Goal: Information Seeking & Learning: Learn about a topic

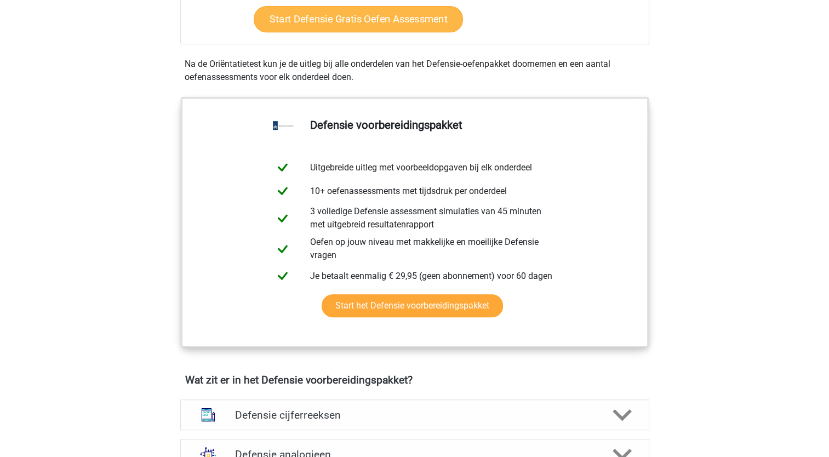
scroll to position [329, 0]
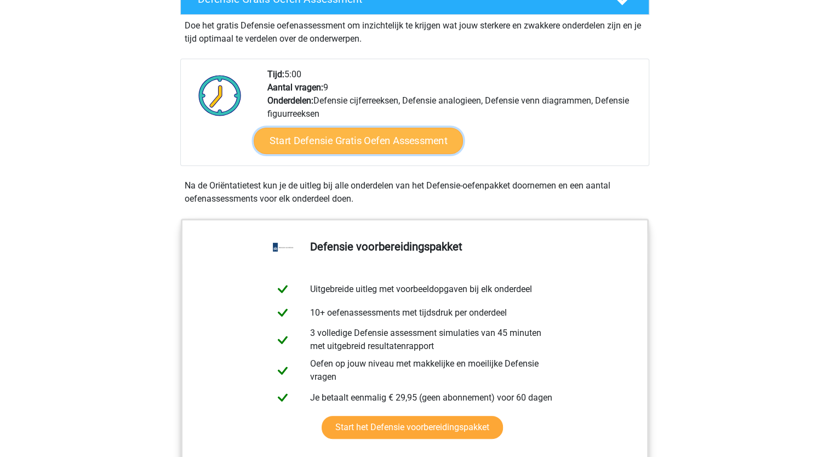
click at [396, 141] on link "Start Defensie Gratis Oefen Assessment" at bounding box center [358, 141] width 209 height 26
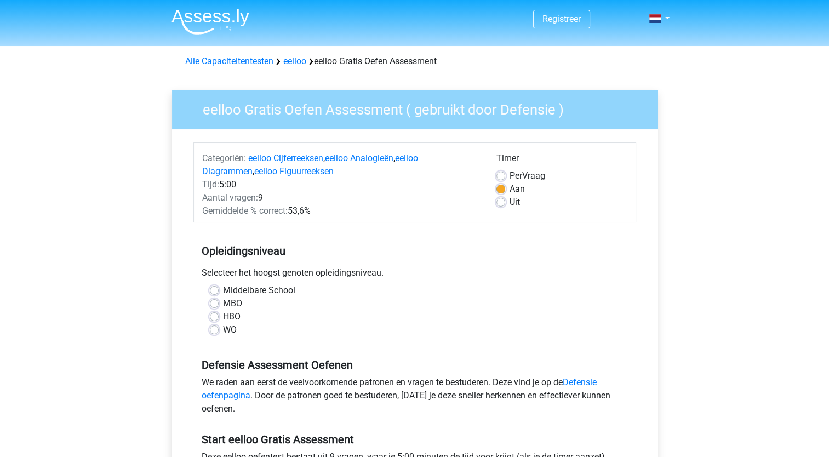
click at [223, 304] on label "MBO" at bounding box center [232, 303] width 19 height 13
click at [217, 304] on input "MBO" at bounding box center [214, 302] width 9 height 11
radio input "true"
click at [223, 315] on label "HBO" at bounding box center [232, 316] width 18 height 13
click at [215, 315] on input "HBO" at bounding box center [214, 315] width 9 height 11
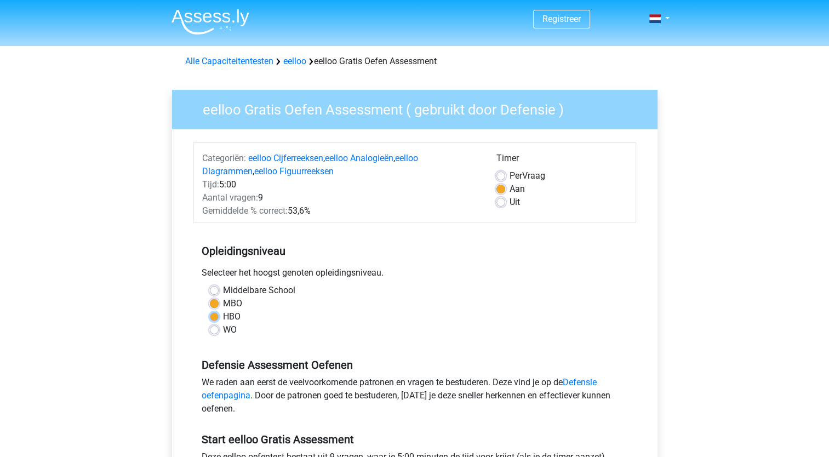
radio input "true"
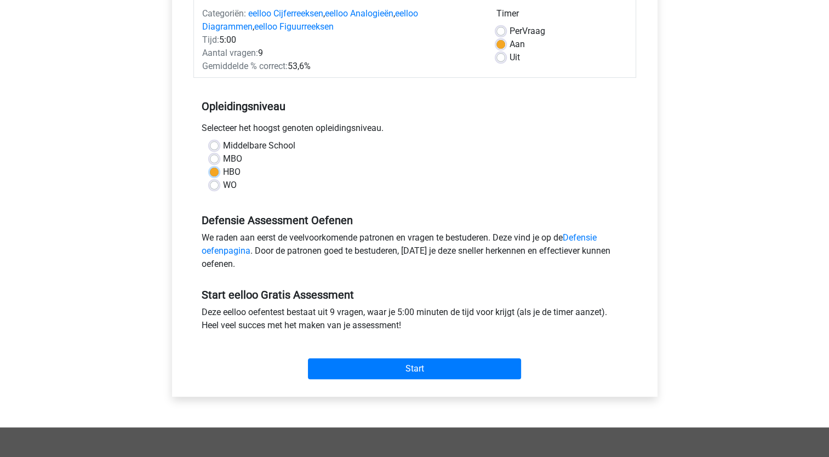
scroll to position [164, 0]
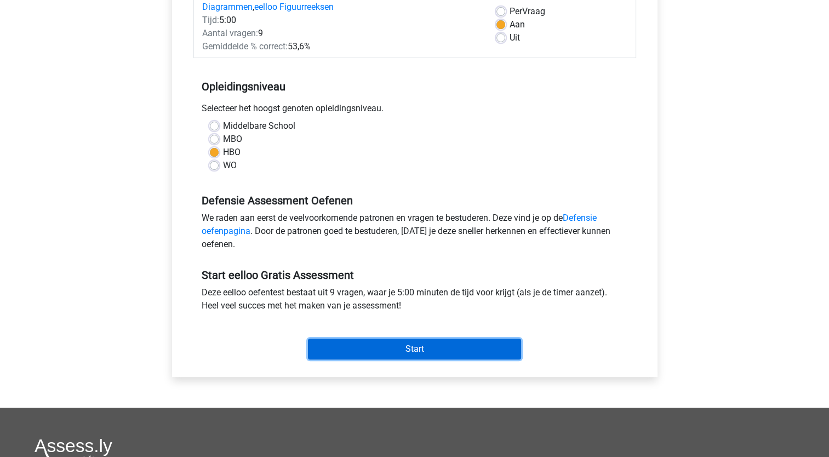
click at [398, 350] on input "Start" at bounding box center [414, 349] width 213 height 21
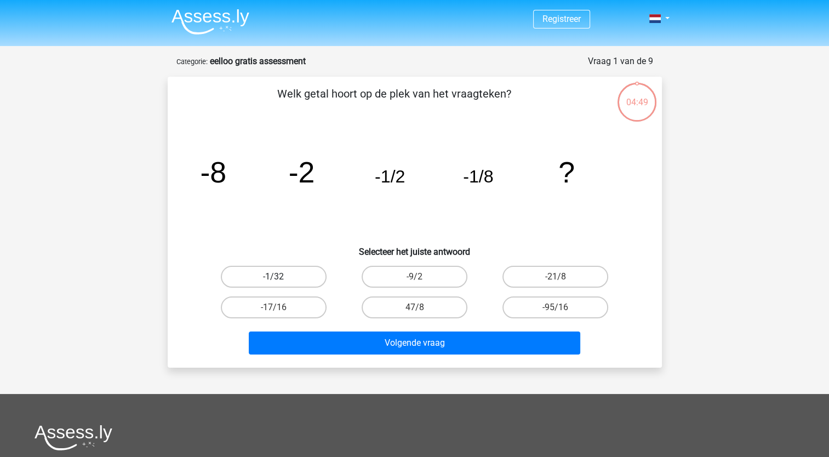
click at [312, 274] on label "-1/32" at bounding box center [274, 277] width 106 height 22
click at [281, 277] on input "-1/32" at bounding box center [277, 280] width 7 height 7
radio input "true"
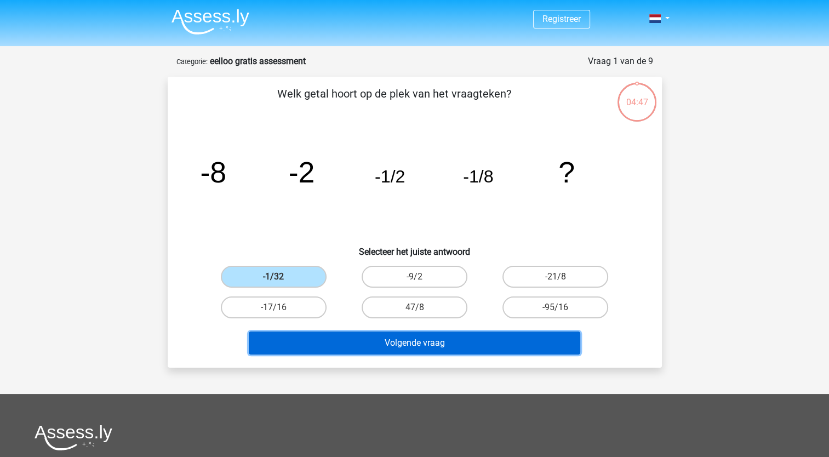
click at [359, 342] on button "Volgende vraag" at bounding box center [415, 343] width 332 height 23
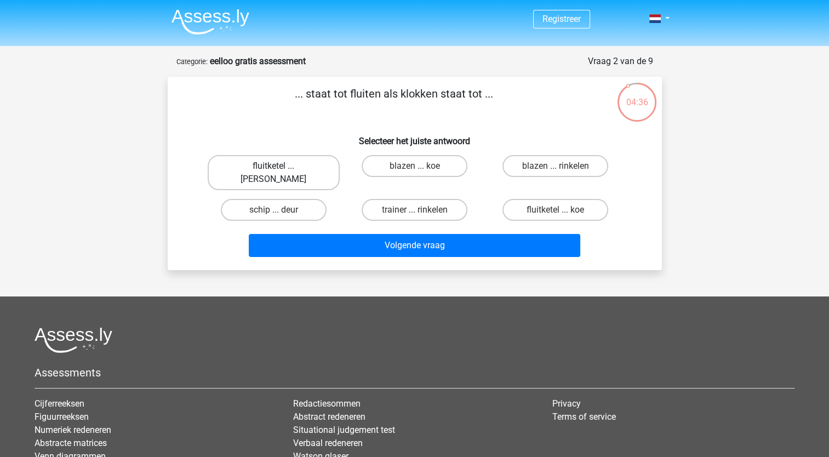
click at [289, 171] on label "fluitketel ... luiden" at bounding box center [274, 172] width 132 height 35
click at [281, 171] on input "fluitketel ... luiden" at bounding box center [277, 169] width 7 height 7
radio input "true"
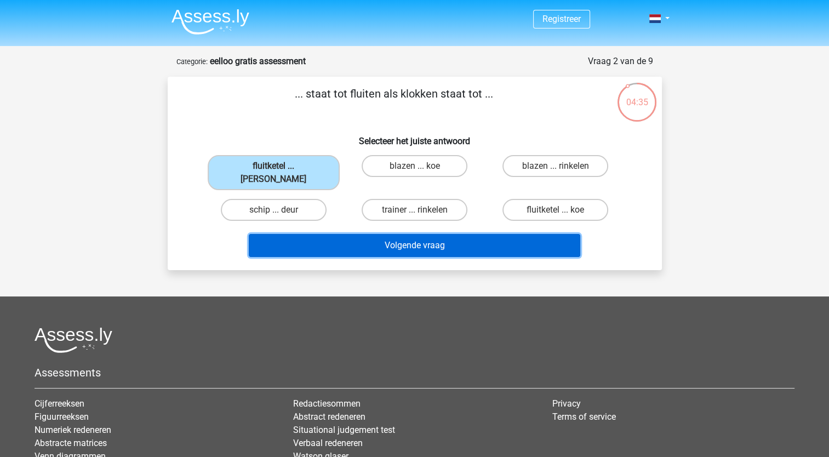
click at [397, 234] on button "Volgende vraag" at bounding box center [415, 245] width 332 height 23
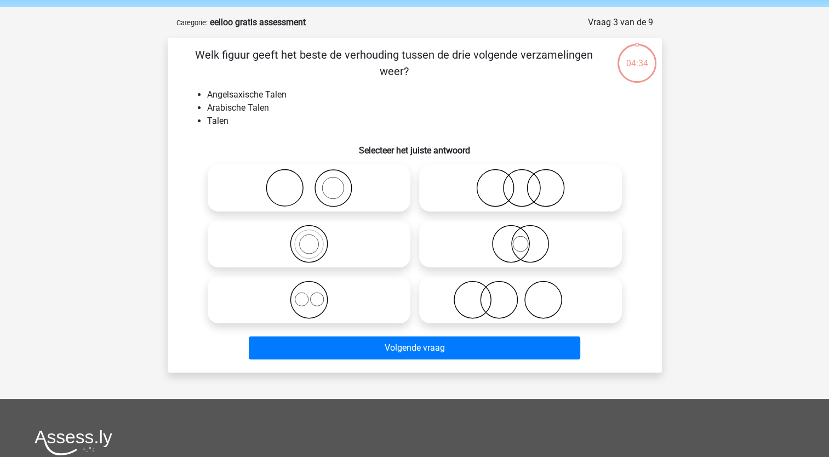
scroll to position [55, 0]
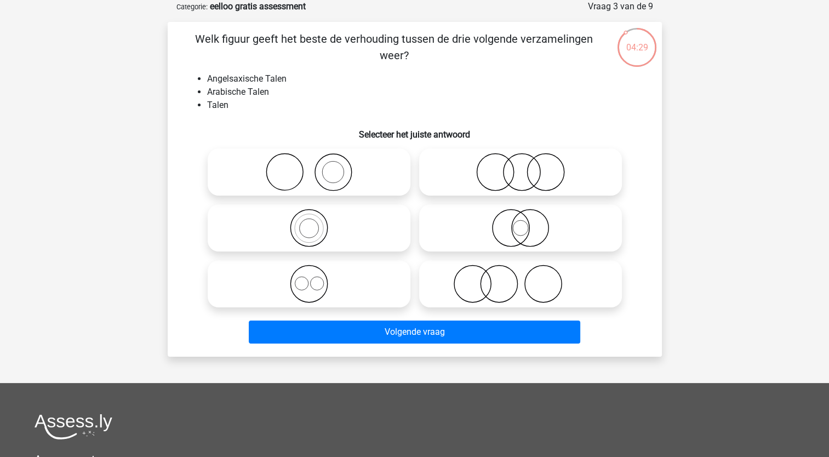
click at [294, 287] on icon at bounding box center [309, 284] width 194 height 38
click at [309, 278] on input "radio" at bounding box center [312, 274] width 7 height 7
radio input "true"
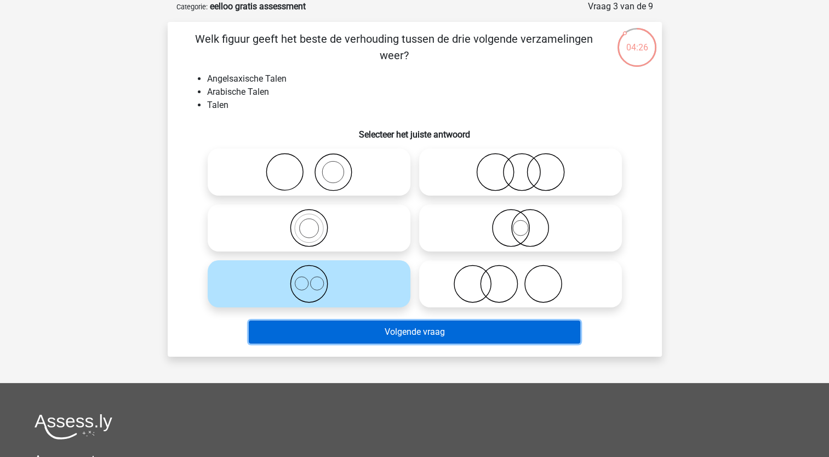
click at [400, 326] on button "Volgende vraag" at bounding box center [415, 332] width 332 height 23
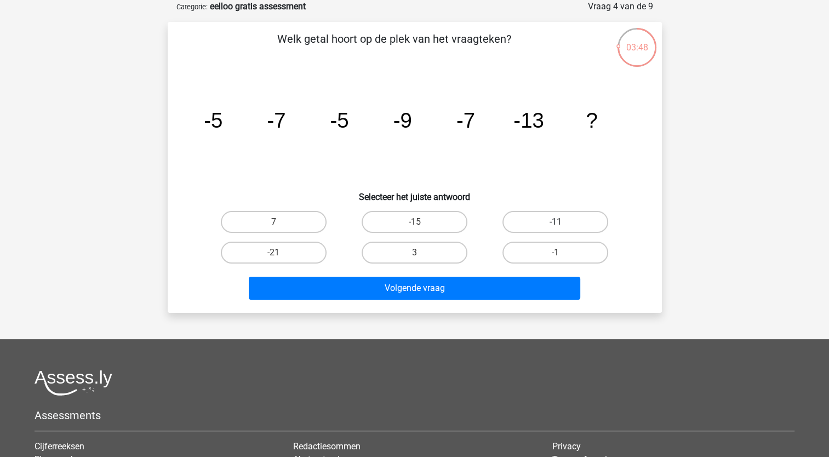
click at [582, 225] on label "-11" at bounding box center [556, 222] width 106 height 22
click at [563, 225] on input "-11" at bounding box center [559, 225] width 7 height 7
radio input "true"
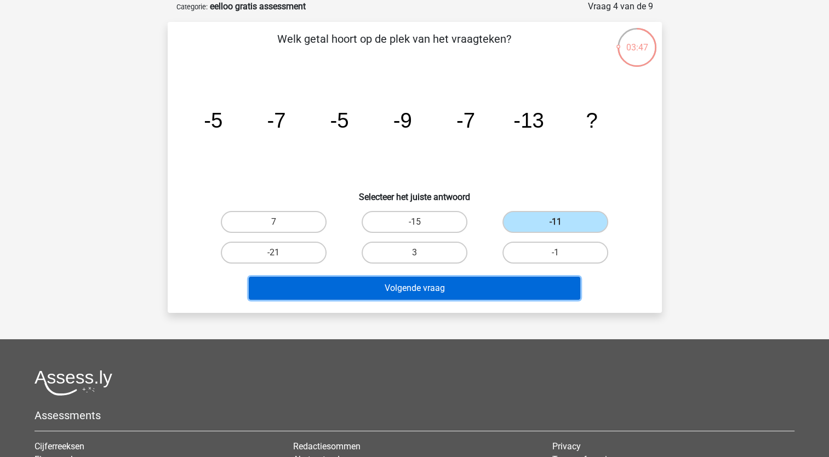
click at [509, 284] on button "Volgende vraag" at bounding box center [415, 288] width 332 height 23
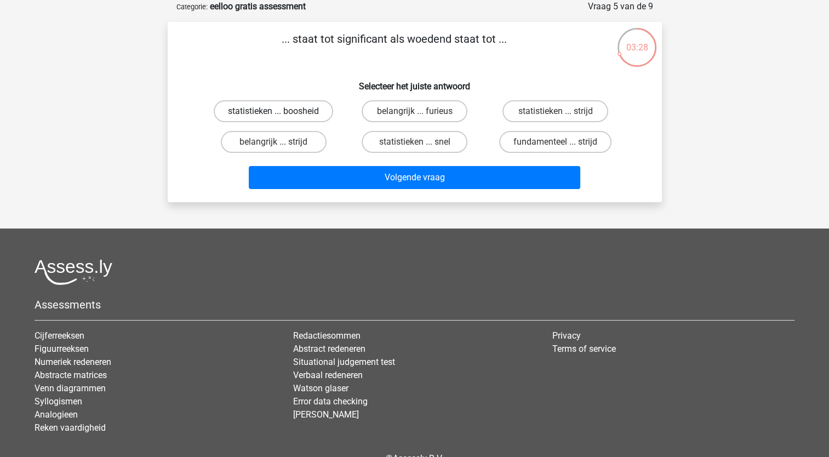
click at [320, 111] on label "statistieken ... boosheid" at bounding box center [274, 111] width 120 height 22
click at [281, 111] on input "statistieken ... boosheid" at bounding box center [277, 114] width 7 height 7
radio input "true"
click at [393, 111] on label "belangrijk ... furieus" at bounding box center [415, 111] width 106 height 22
click at [414, 111] on input "belangrijk ... furieus" at bounding box center [417, 114] width 7 height 7
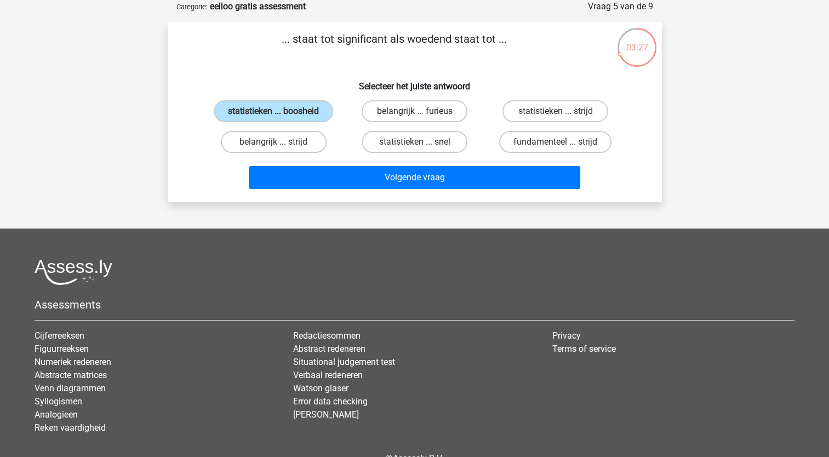
radio input "true"
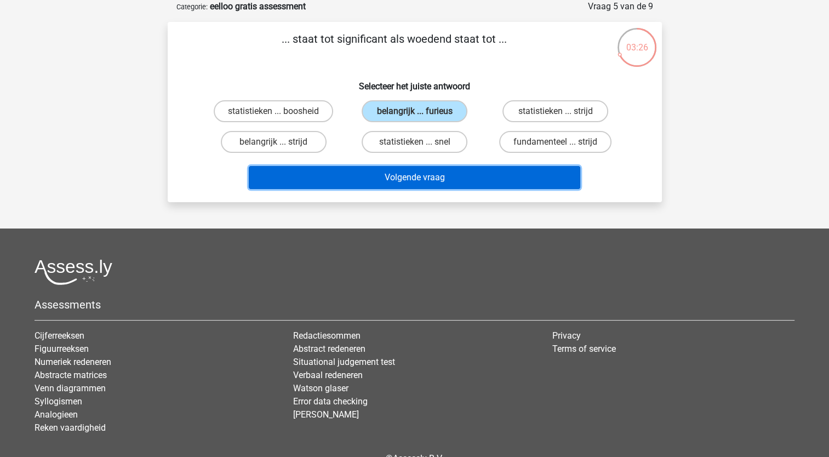
click at [389, 177] on button "Volgende vraag" at bounding box center [415, 177] width 332 height 23
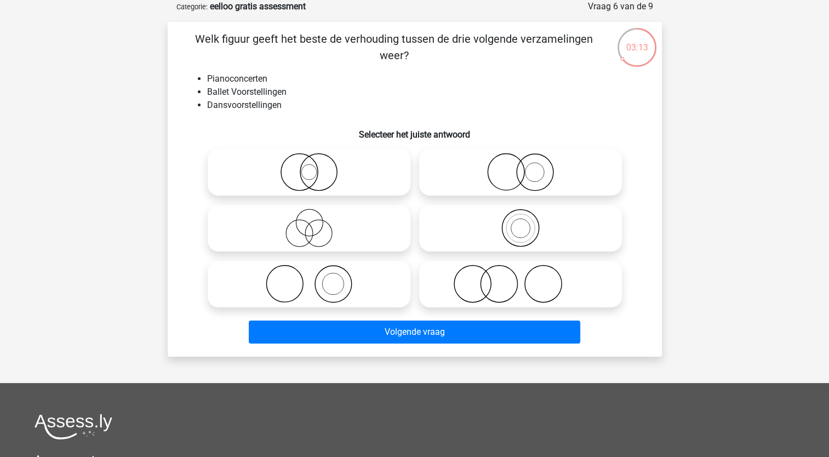
click at [482, 183] on icon at bounding box center [521, 172] width 194 height 38
click at [521, 167] on input "radio" at bounding box center [524, 163] width 7 height 7
radio input "true"
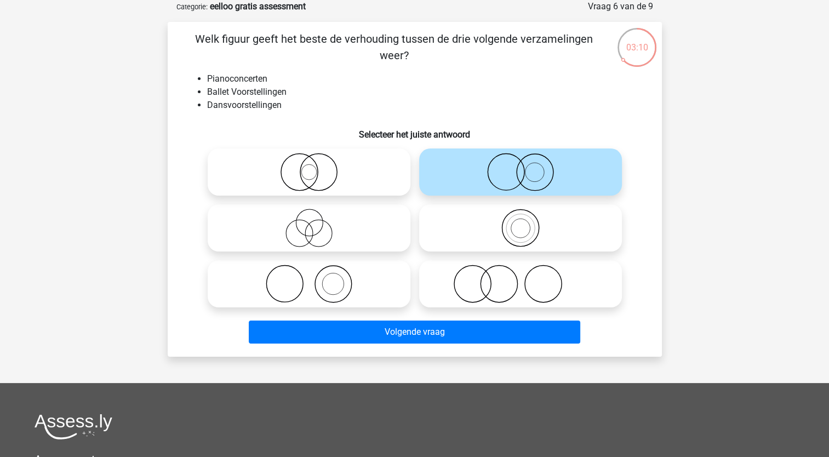
click at [330, 297] on icon at bounding box center [309, 284] width 194 height 38
click at [316, 278] on input "radio" at bounding box center [312, 274] width 7 height 7
radio input "true"
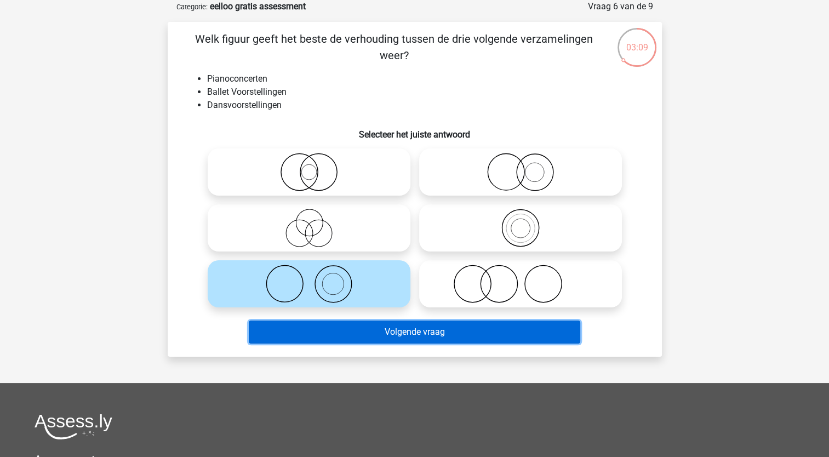
click at [408, 331] on button "Volgende vraag" at bounding box center [415, 332] width 332 height 23
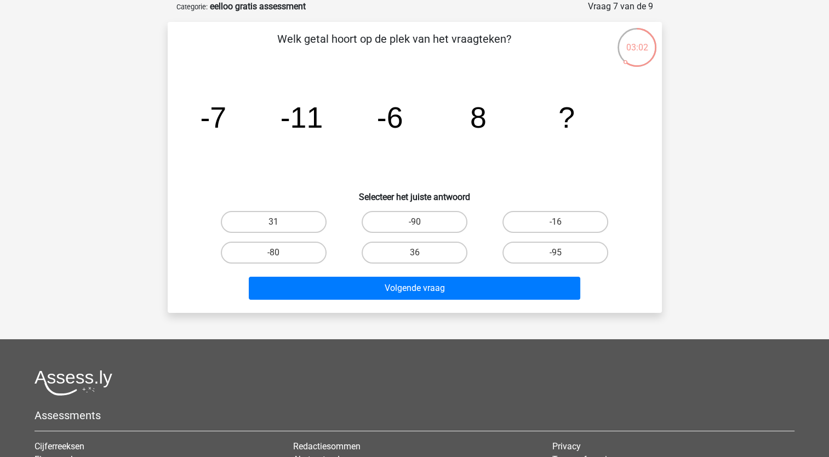
click at [559, 222] on input "-16" at bounding box center [559, 225] width 7 height 7
radio input "true"
click at [298, 219] on label "31" at bounding box center [274, 222] width 106 height 22
click at [281, 222] on input "31" at bounding box center [277, 225] width 7 height 7
radio input "true"
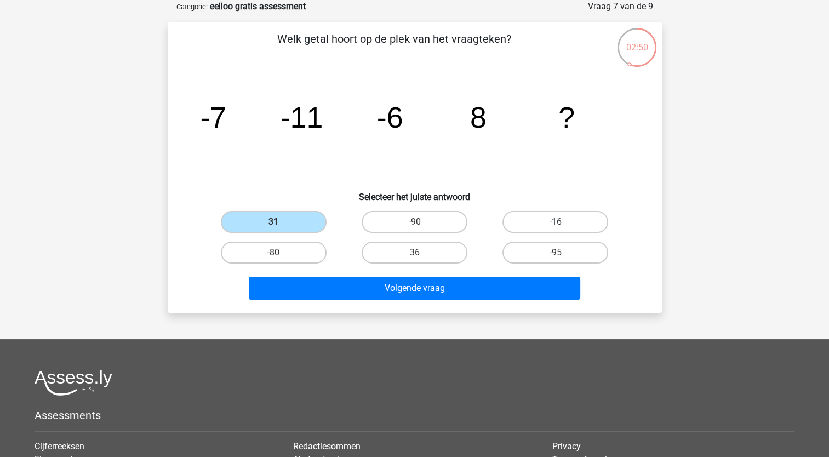
click at [514, 220] on label "-16" at bounding box center [556, 222] width 106 height 22
click at [556, 222] on input "-16" at bounding box center [559, 225] width 7 height 7
radio input "true"
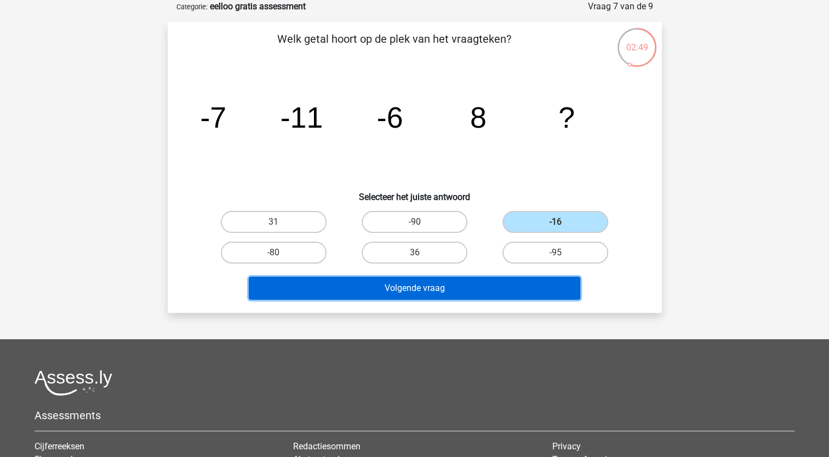
click at [484, 282] on button "Volgende vraag" at bounding box center [415, 288] width 332 height 23
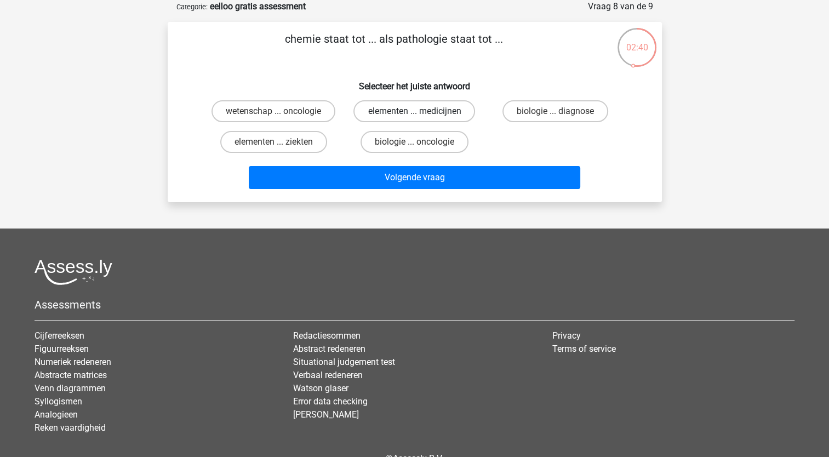
click at [428, 111] on label "elementen ... medicijnen" at bounding box center [415, 111] width 122 height 22
click at [422, 111] on input "elementen ... medicijnen" at bounding box center [417, 114] width 7 height 7
radio input "true"
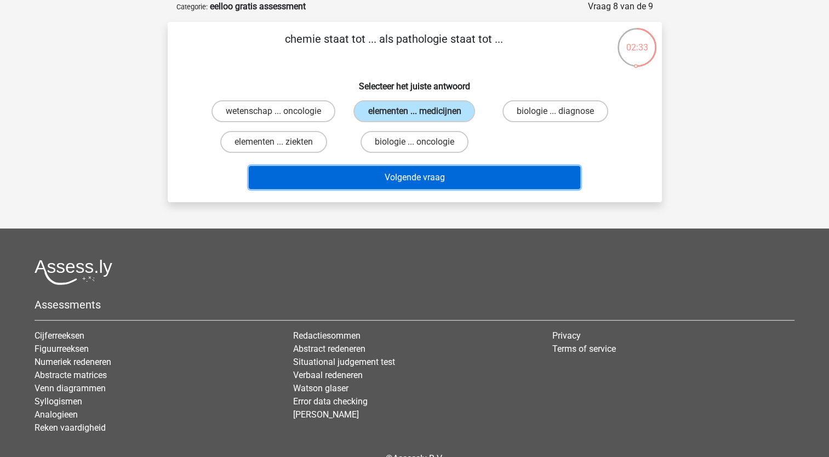
click at [423, 173] on button "Volgende vraag" at bounding box center [415, 177] width 332 height 23
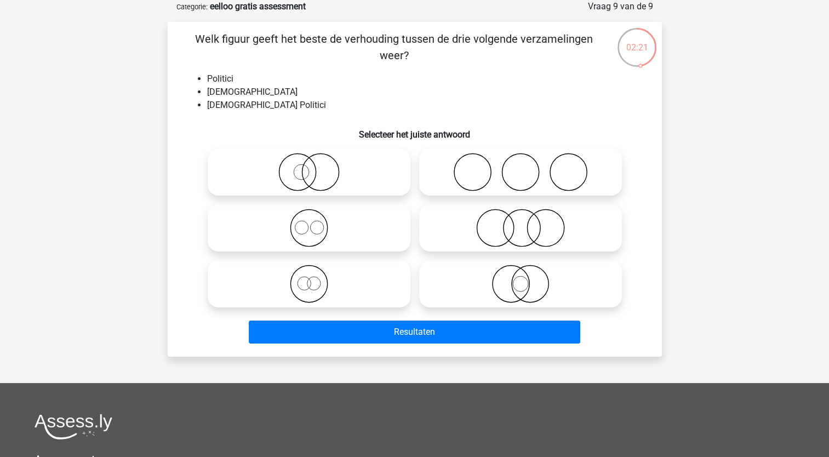
click at [471, 224] on icon at bounding box center [521, 228] width 194 height 38
click at [521, 223] on input "radio" at bounding box center [524, 218] width 7 height 7
radio input "true"
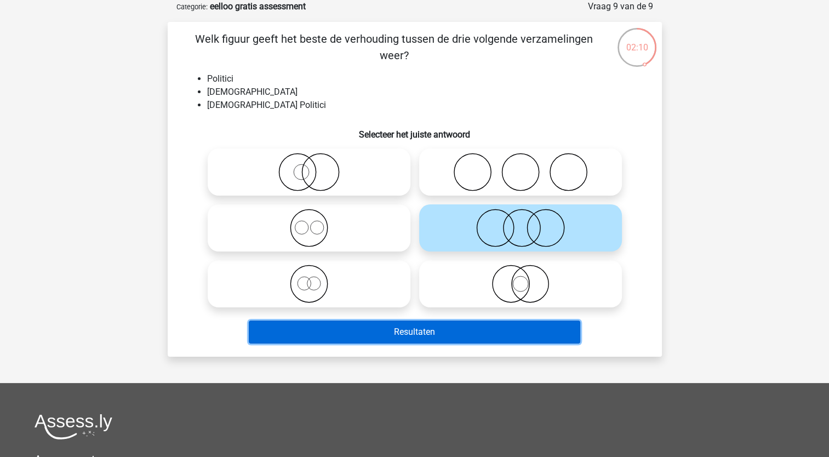
click at [452, 341] on button "Resultaten" at bounding box center [415, 332] width 332 height 23
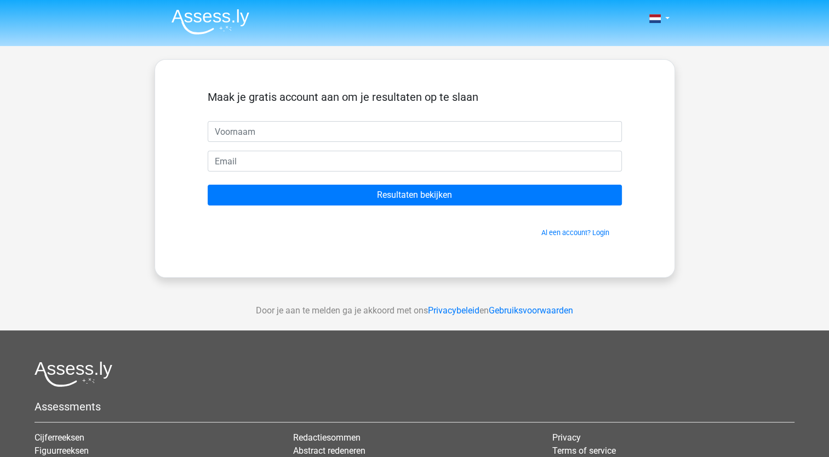
click at [364, 127] on input "text" at bounding box center [415, 131] width 414 height 21
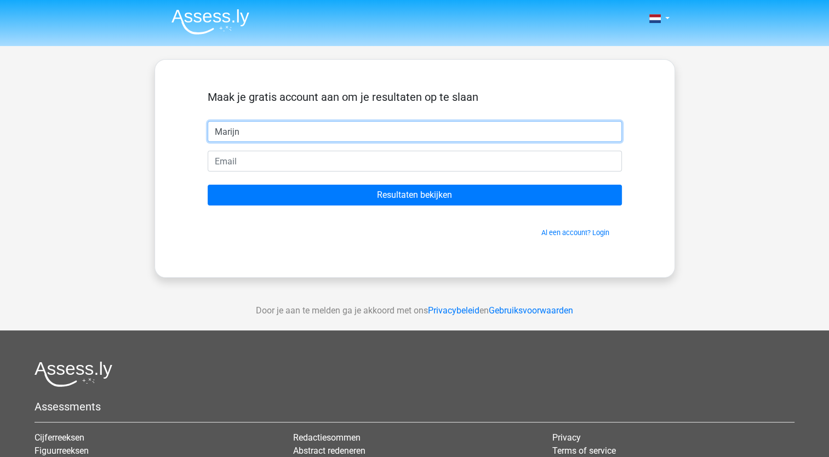
click at [359, 127] on input "Marijn" at bounding box center [415, 131] width 414 height 21
type input "M"
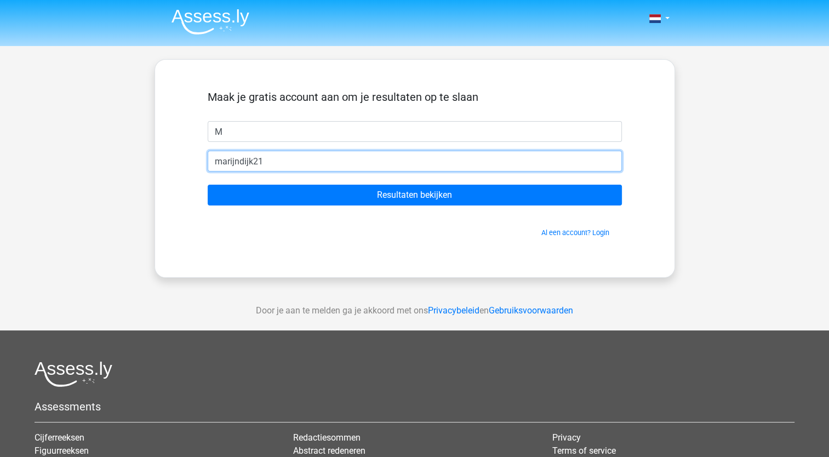
type input "marijndijk21@gmail.com"
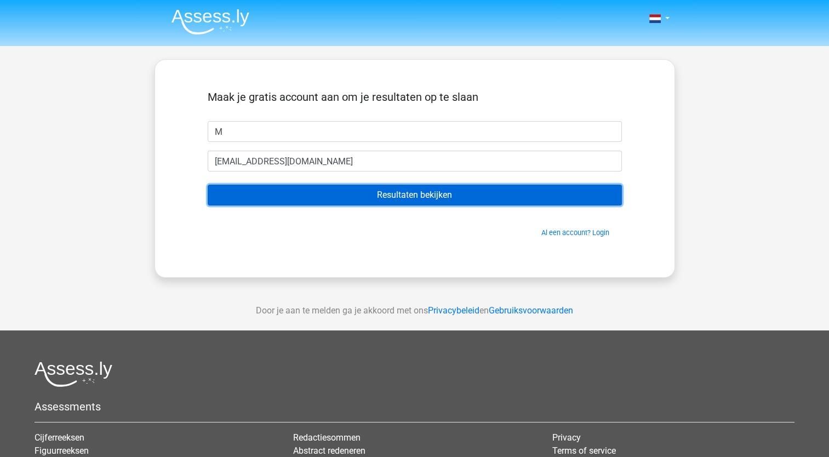
click at [361, 201] on input "Resultaten bekijken" at bounding box center [415, 195] width 414 height 21
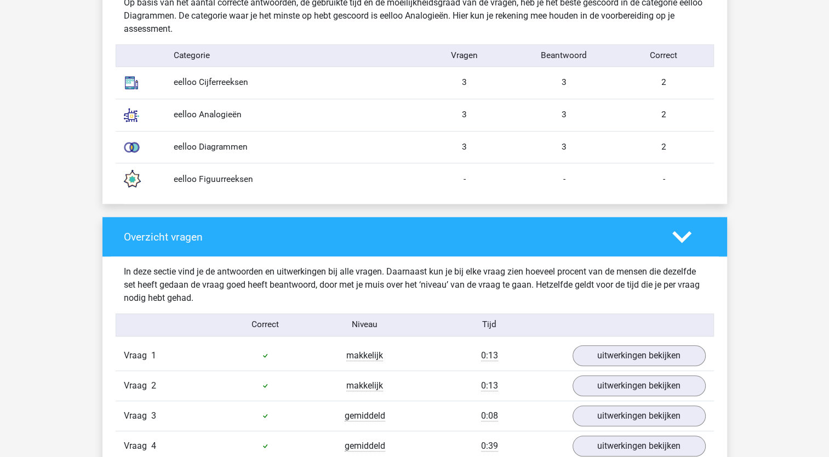
scroll to position [1096, 0]
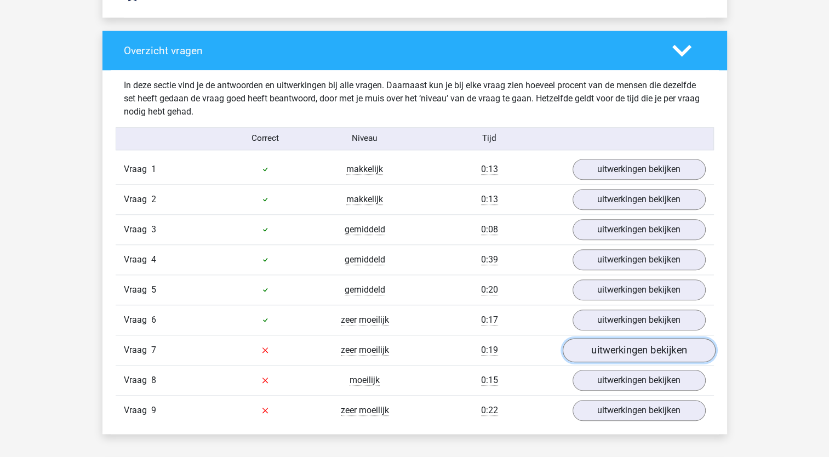
click at [607, 348] on link "uitwerkingen bekijken" at bounding box center [638, 350] width 153 height 24
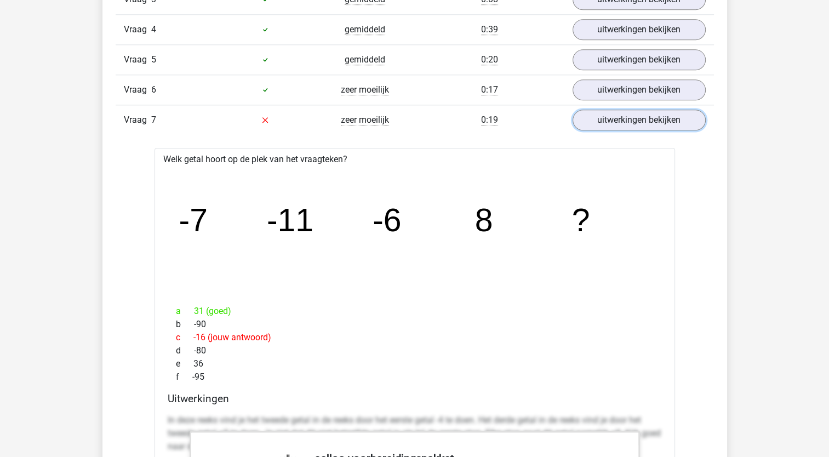
scroll to position [1151, 0]
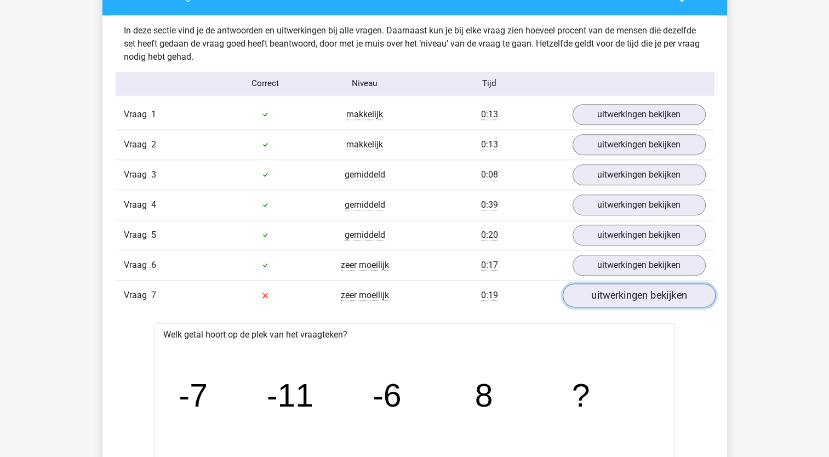
click at [613, 291] on link "uitwerkingen bekijken" at bounding box center [638, 295] width 153 height 24
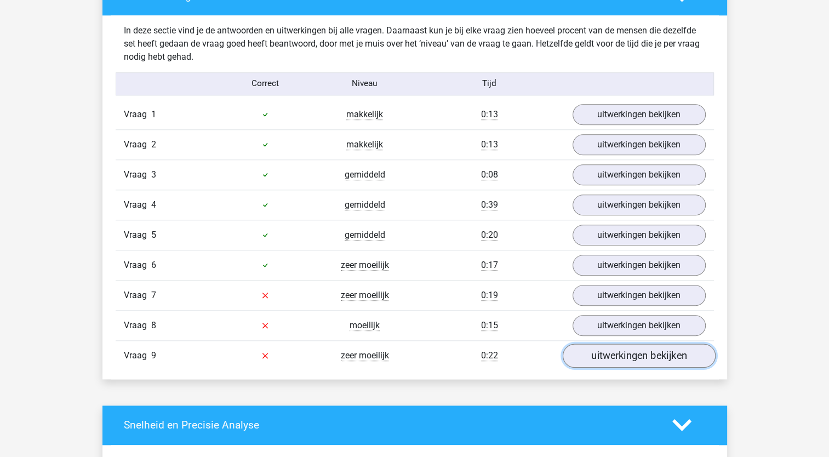
click at [598, 351] on link "uitwerkingen bekijken" at bounding box center [638, 356] width 153 height 24
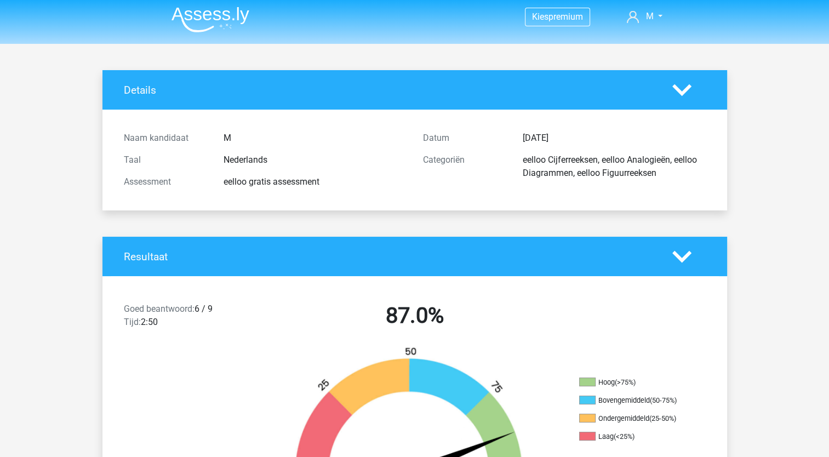
scroll to position [0, 0]
